Goal: Find specific page/section: Find specific page/section

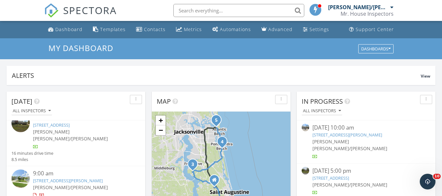
scroll to position [98, 0]
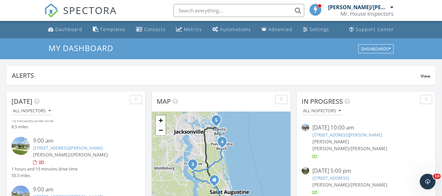
click at [51, 145] on link "[STREET_ADDRESS][PERSON_NAME]" at bounding box center [68, 148] width 70 height 6
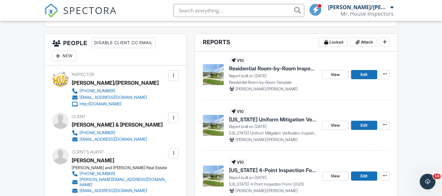
scroll to position [262, 0]
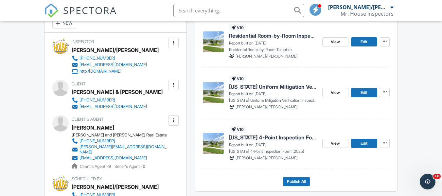
click at [238, 136] on span "[US_STATE] 4-Point Inspection Form (2025)" at bounding box center [273, 137] width 88 height 7
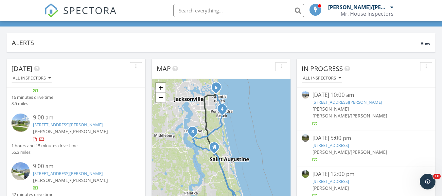
scroll to position [98, 0]
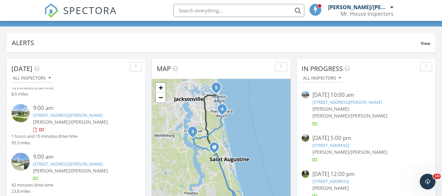
click at [51, 161] on link "[STREET_ADDRESS][PERSON_NAME]" at bounding box center [68, 164] width 70 height 6
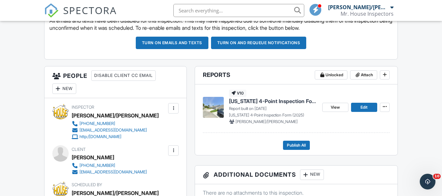
click at [235, 101] on span "[US_STATE] 4-Point Inspection Form (2025)" at bounding box center [273, 101] width 88 height 7
